Goal: Navigation & Orientation: Find specific page/section

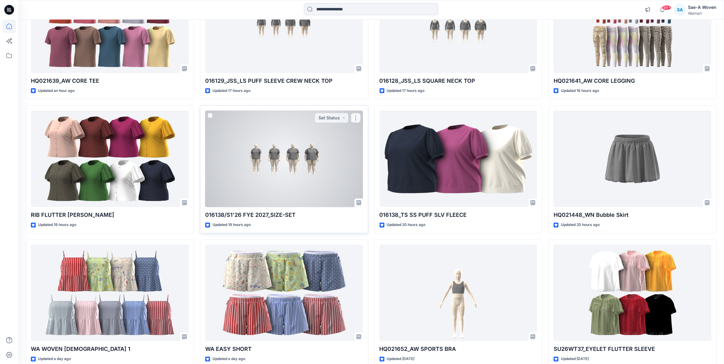
scroll to position [76, 0]
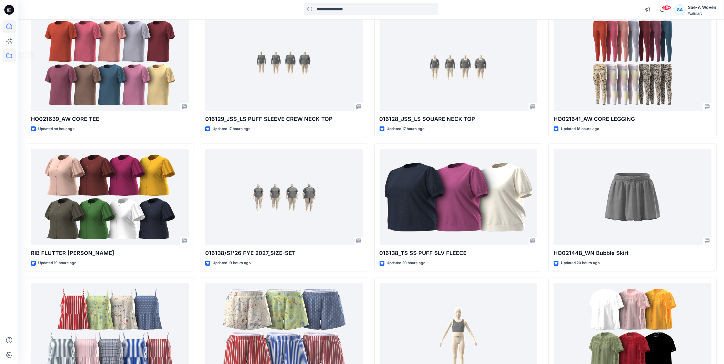
click at [11, 59] on icon at bounding box center [8, 55] width 13 height 13
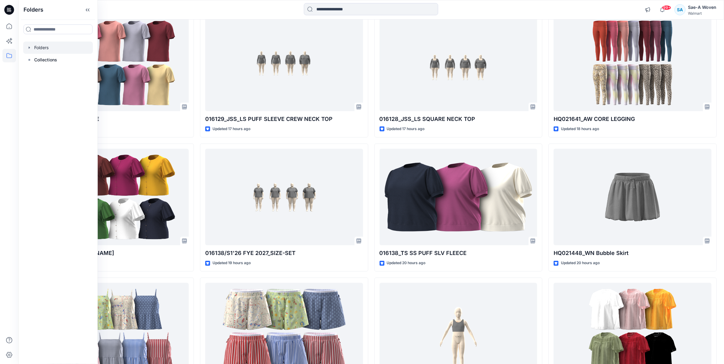
click at [47, 50] on div at bounding box center [58, 48] width 70 height 12
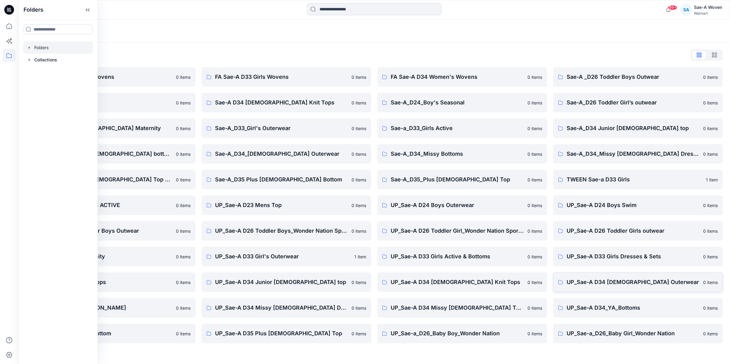
click at [627, 280] on p "UP_Sae-A D34 [DEMOGRAPHIC_DATA] Outerwear" at bounding box center [632, 282] width 133 height 9
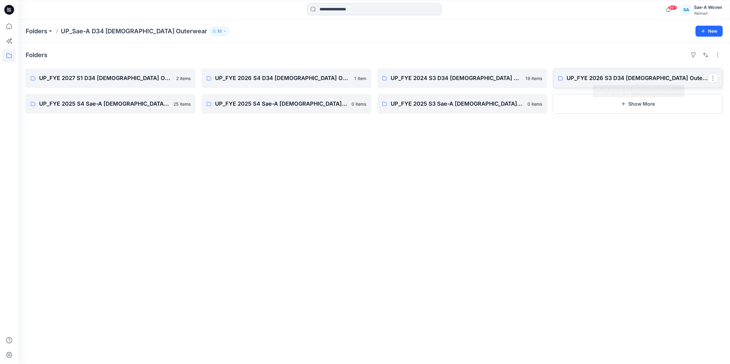
click at [627, 69] on link "UP_FYE 2026 S3 D34 [DEMOGRAPHIC_DATA] Outerwear Ozark Trail" at bounding box center [638, 78] width 170 height 20
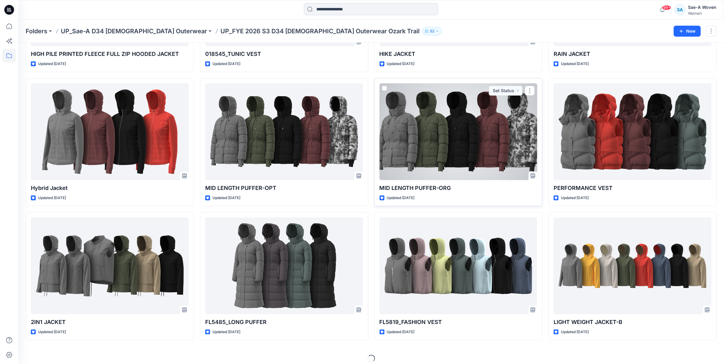
scroll to position [130, 0]
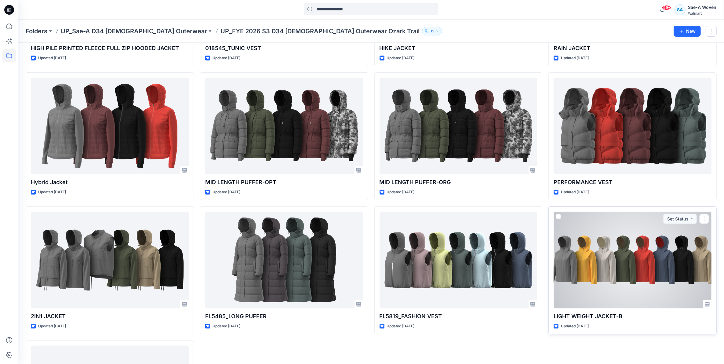
click at [654, 280] on div at bounding box center [633, 260] width 158 height 97
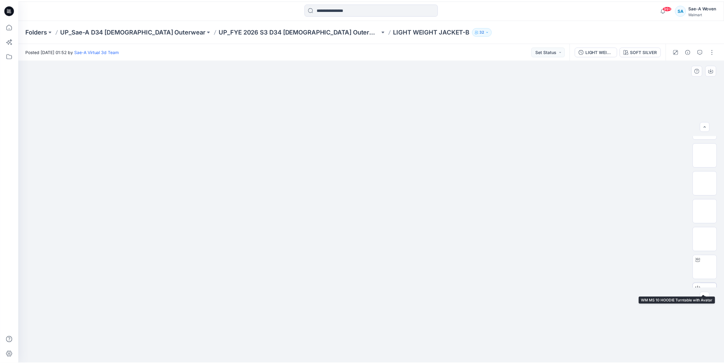
scroll to position [38, 0]
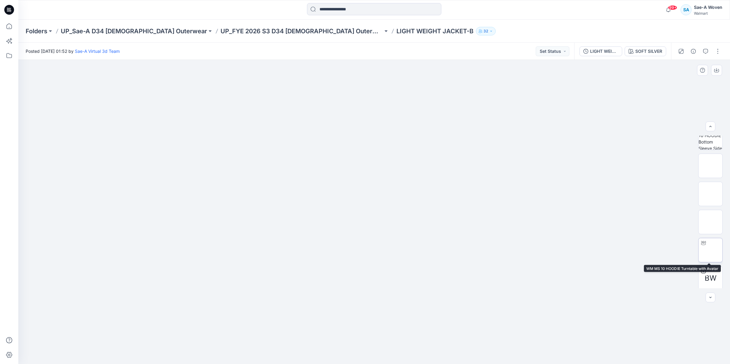
click at [710, 250] on img at bounding box center [710, 250] width 0 height 0
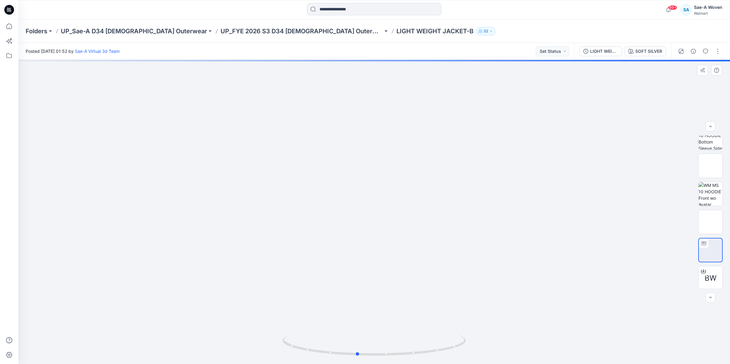
drag, startPoint x: 394, startPoint y: 257, endPoint x: 362, endPoint y: 256, distance: 32.4
click at [362, 256] on div at bounding box center [373, 212] width 711 height 304
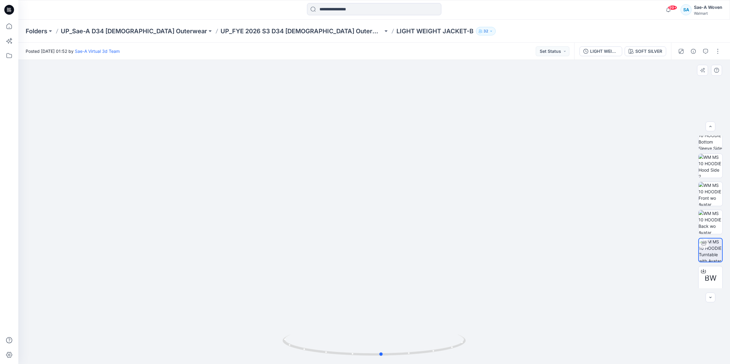
drag, startPoint x: 388, startPoint y: 260, endPoint x: 428, endPoint y: 274, distance: 42.1
click at [428, 274] on div at bounding box center [373, 212] width 711 height 304
click at [306, 33] on p "UP_FYE 2026 S3 D34 [DEMOGRAPHIC_DATA] Outerwear Ozark Trail" at bounding box center [301, 31] width 162 height 9
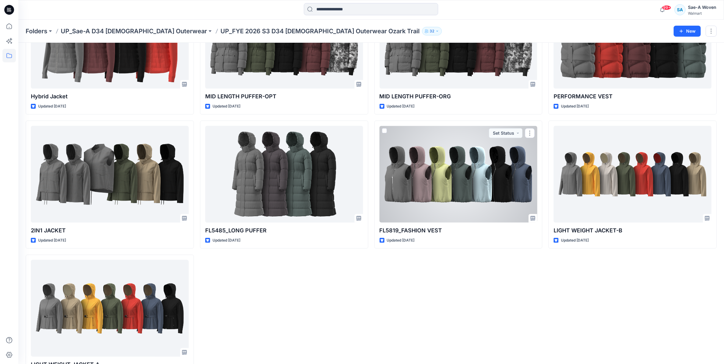
scroll to position [242, 0]
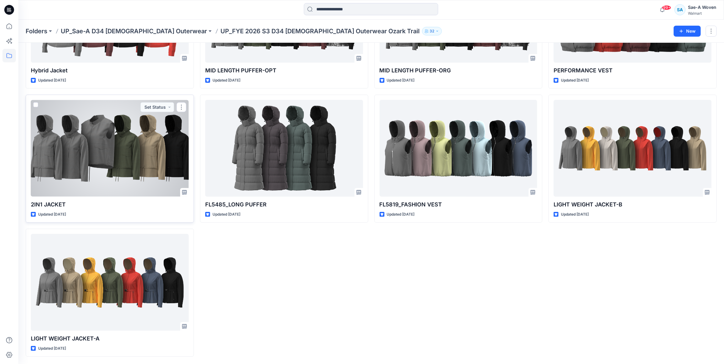
click at [146, 185] on div at bounding box center [110, 148] width 158 height 97
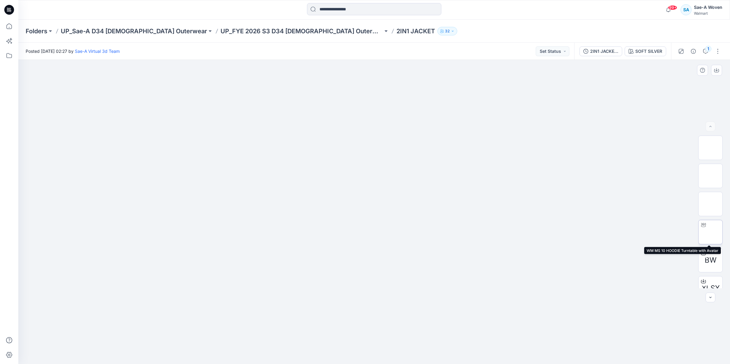
click at [705, 226] on div at bounding box center [703, 225] width 10 height 10
drag, startPoint x: 379, startPoint y: 246, endPoint x: 564, endPoint y: 301, distance: 193.5
click at [564, 301] on div at bounding box center [373, 212] width 711 height 304
drag, startPoint x: 385, startPoint y: 247, endPoint x: 226, endPoint y: 256, distance: 159.3
click at [226, 256] on div at bounding box center [373, 212] width 711 height 304
